Goal: Find specific page/section: Find specific page/section

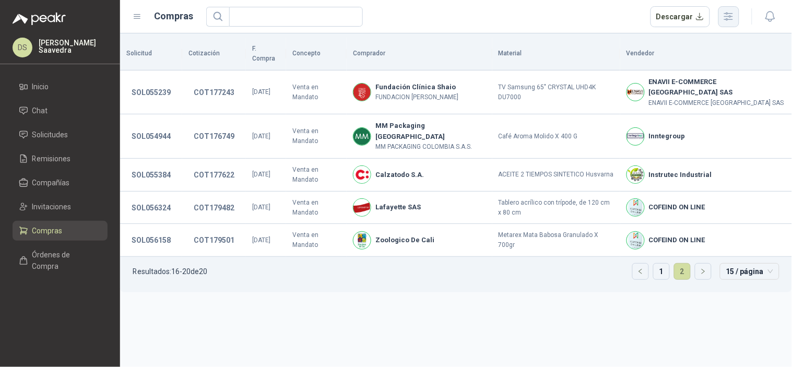
click at [719, 23] on button "button" at bounding box center [728, 16] width 21 height 21
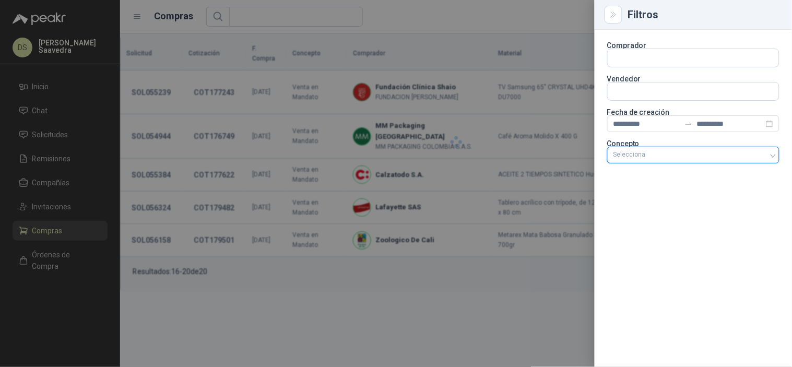
click at [757, 152] on div at bounding box center [687, 154] width 157 height 7
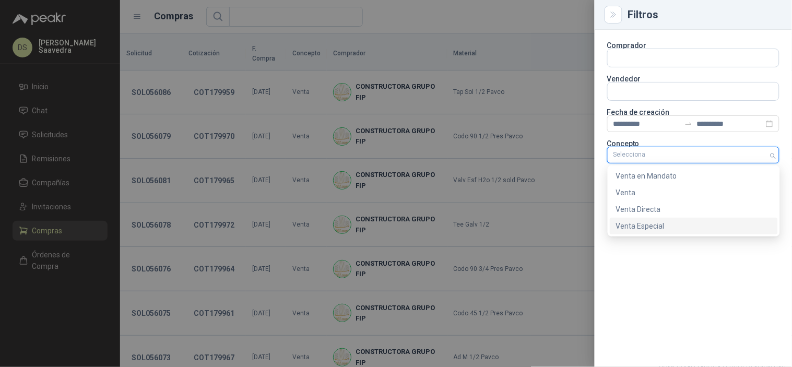
drag, startPoint x: 663, startPoint y: 225, endPoint x: 656, endPoint y: 228, distance: 7.3
click at [662, 225] on div "Venta Especial" at bounding box center [694, 225] width 156 height 11
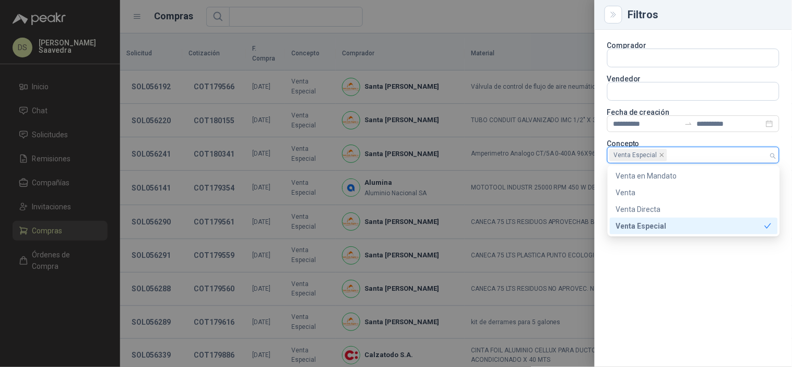
click at [512, 23] on div at bounding box center [396, 183] width 792 height 367
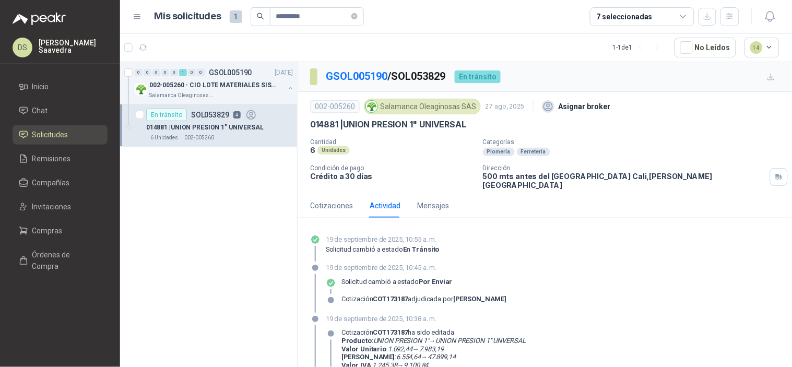
scroll to position [77, 0]
